Goal: Information Seeking & Learning: Learn about a topic

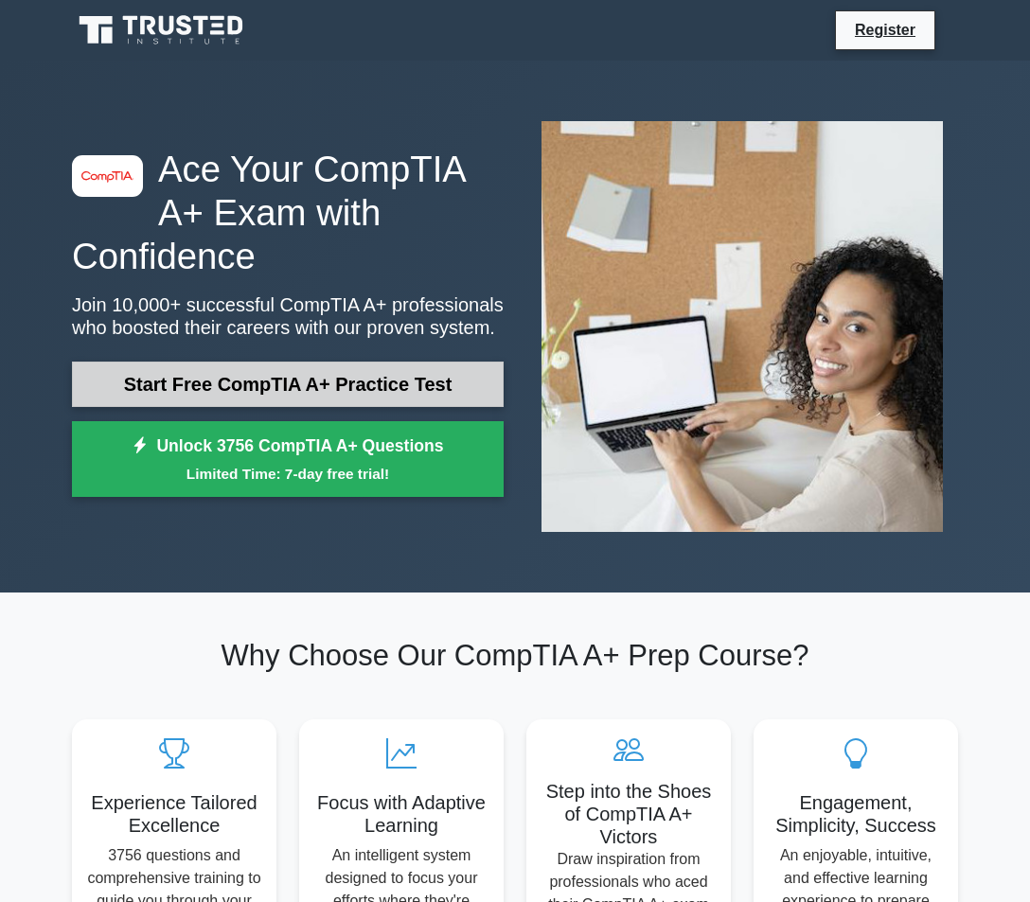
click at [337, 388] on link "Start Free CompTIA A+ Practice Test" at bounding box center [287, 383] width 431 height 45
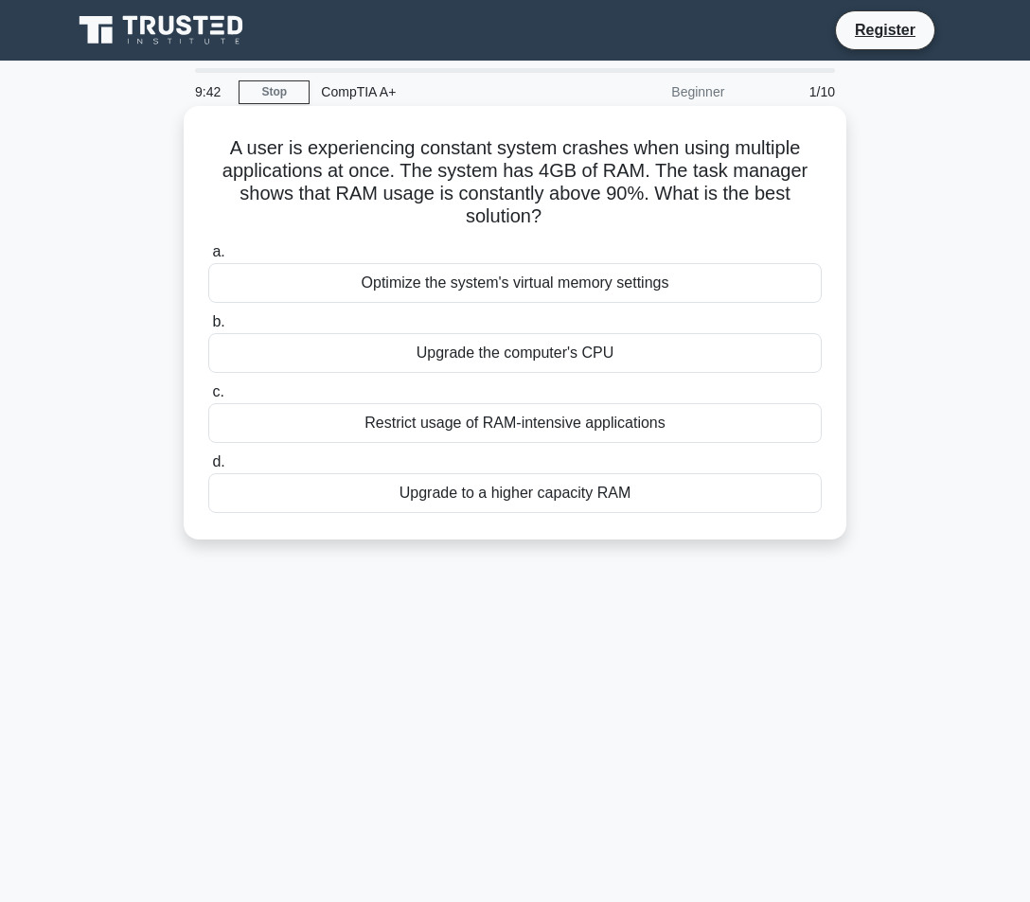
click at [445, 503] on div "Upgrade to a higher capacity RAM" at bounding box center [514, 493] width 613 height 40
click at [208, 468] on input "d. Upgrade to a higher capacity RAM" at bounding box center [208, 462] width 0 height 12
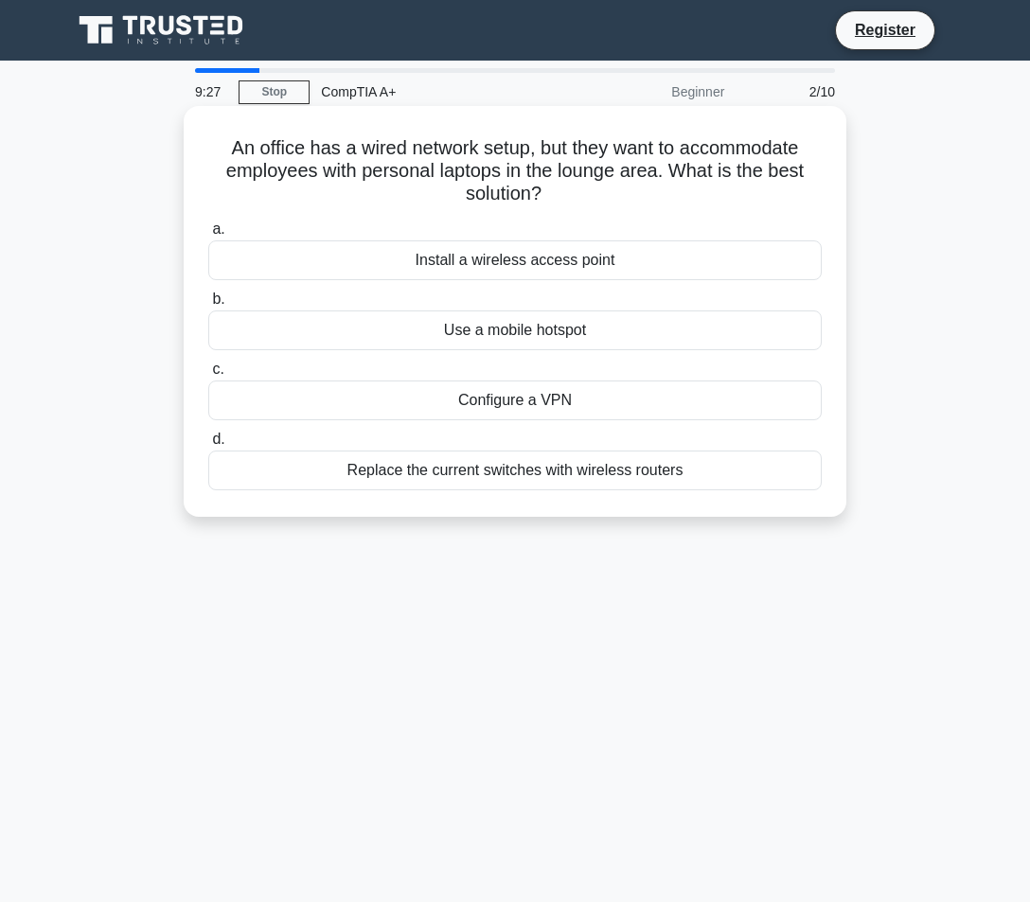
click at [600, 255] on div "Install a wireless access point" at bounding box center [514, 260] width 613 height 40
click at [208, 236] on input "a. Install a wireless access point" at bounding box center [208, 229] width 0 height 12
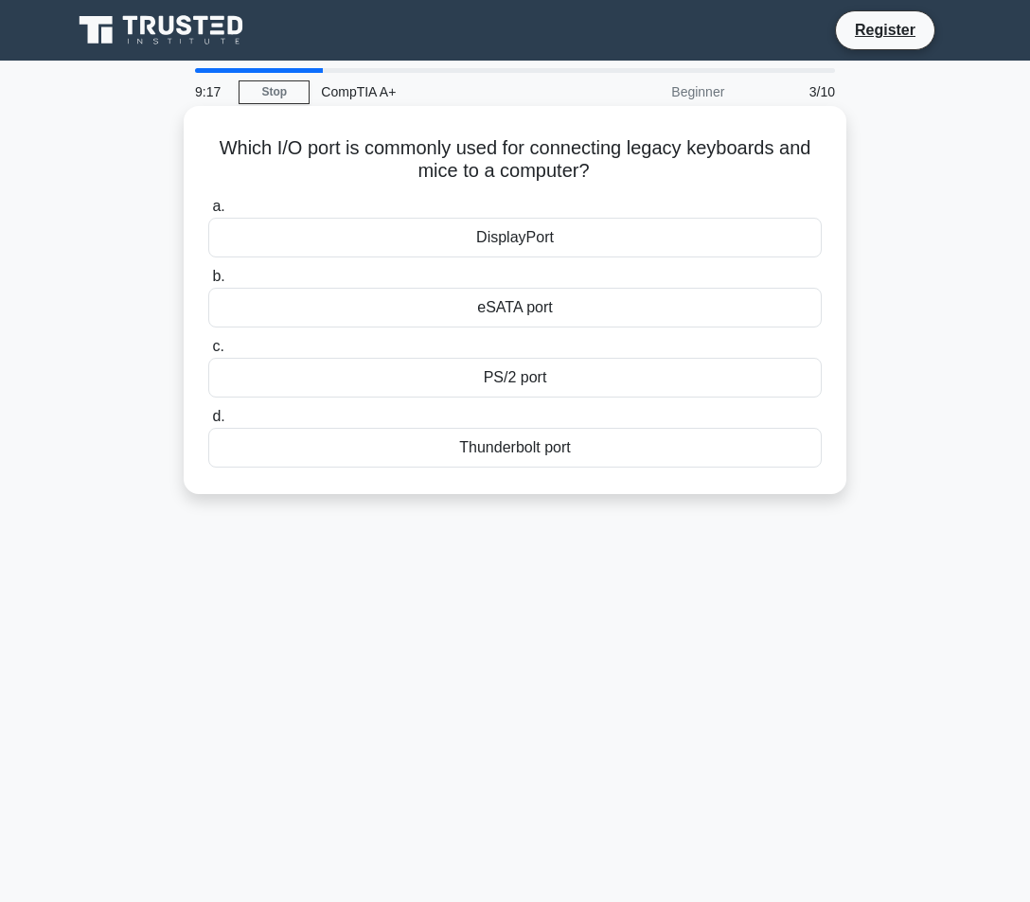
click at [564, 378] on div "PS/2 port" at bounding box center [514, 378] width 613 height 40
click at [208, 353] on input "c. PS/2 port" at bounding box center [208, 347] width 0 height 12
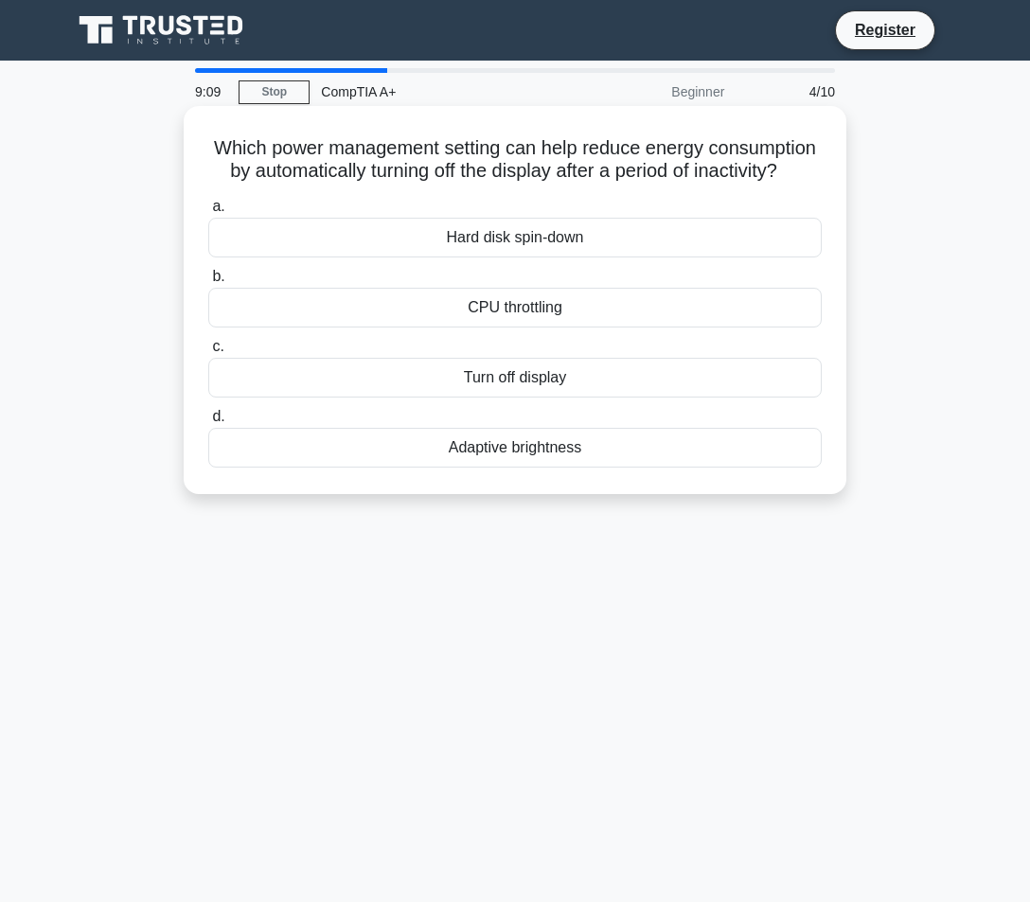
click at [598, 377] on div "Turn off display" at bounding box center [514, 378] width 613 height 40
click at [208, 353] on input "c. Turn off display" at bounding box center [208, 347] width 0 height 12
